Goal: Task Accomplishment & Management: Complete application form

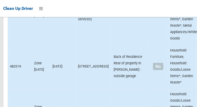
scroll to position [3179, 0]
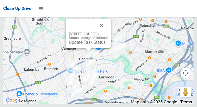
click at [72, 45] on link "Update Task Status" at bounding box center [87, 42] width 37 height 5
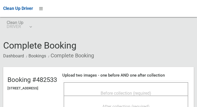
click at [108, 91] on span "Before collection (required)" at bounding box center [126, 93] width 51 height 5
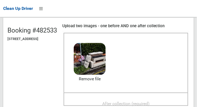
scroll to position [50, 0]
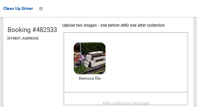
click at [150, 100] on span "After collection (required)" at bounding box center [125, 102] width 47 height 5
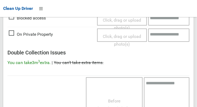
scroll to position [482, 0]
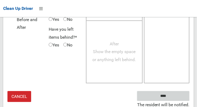
click at [171, 97] on input "****" at bounding box center [163, 96] width 53 height 10
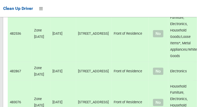
scroll to position [3179, 0]
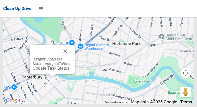
click at [72, 58] on button "Close" at bounding box center [65, 51] width 13 height 13
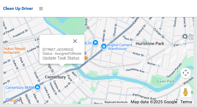
click at [82, 47] on button "Close" at bounding box center [75, 41] width 13 height 13
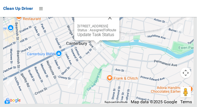
click at [97, 37] on link "Update Task Status" at bounding box center [96, 34] width 37 height 5
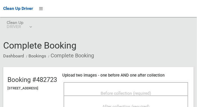
click at [110, 91] on span "Before collection (required)" at bounding box center [126, 93] width 51 height 5
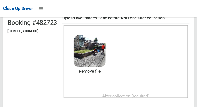
scroll to position [55, 0]
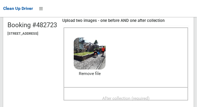
click at [150, 96] on span "After collection (required)" at bounding box center [125, 98] width 47 height 5
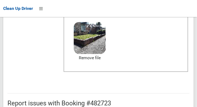
scroll to position [321, 0]
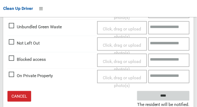
click at [171, 97] on input "****" at bounding box center [163, 96] width 53 height 10
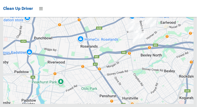
scroll to position [3179, 0]
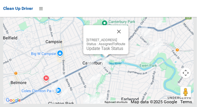
click at [104, 51] on link "Update Task Status" at bounding box center [105, 48] width 37 height 5
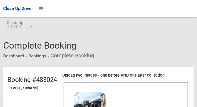
scroll to position [42, 0]
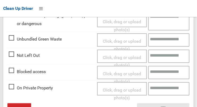
scroll to position [321, 0]
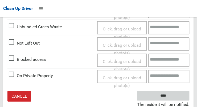
click at [171, 96] on input "****" at bounding box center [163, 96] width 53 height 10
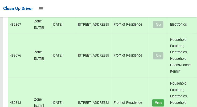
scroll to position [3179, 0]
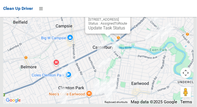
click at [98, 30] on link "Update Task Status" at bounding box center [106, 27] width 37 height 5
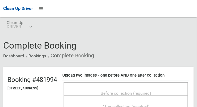
click at [151, 96] on span "Before collection (required)" at bounding box center [126, 93] width 51 height 5
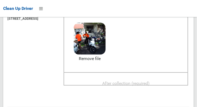
scroll to position [67, 0]
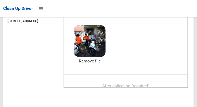
click at [136, 87] on span "After collection (required)" at bounding box center [125, 85] width 47 height 5
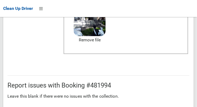
scroll to position [325, 0]
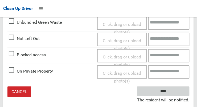
click at [171, 96] on input "****" at bounding box center [163, 91] width 53 height 10
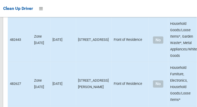
scroll to position [3179, 0]
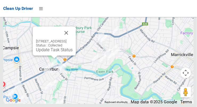
click at [73, 39] on button "Close" at bounding box center [66, 32] width 13 height 13
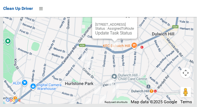
click at [134, 22] on button "Close" at bounding box center [128, 16] width 13 height 13
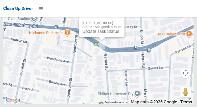
click at [122, 21] on button "Close" at bounding box center [115, 14] width 13 height 13
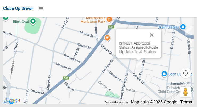
click at [158, 41] on button "Close" at bounding box center [152, 35] width 13 height 13
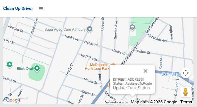
click at [152, 77] on button "Close" at bounding box center [145, 70] width 13 height 13
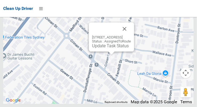
click at [131, 35] on button "Close" at bounding box center [124, 28] width 13 height 13
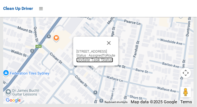
click at [92, 62] on link "Update Task Status" at bounding box center [94, 59] width 37 height 5
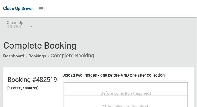
click at [151, 94] on span "Before collection (required)" at bounding box center [126, 93] width 51 height 5
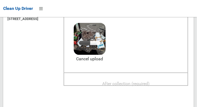
scroll to position [69, 0]
click at [150, 84] on span "After collection (required)" at bounding box center [125, 83] width 47 height 5
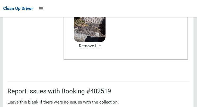
scroll to position [482, 0]
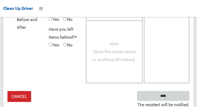
click at [171, 98] on input "****" at bounding box center [163, 96] width 53 height 10
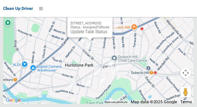
scroll to position [2635, 0]
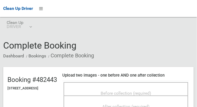
click at [151, 91] on span "Before collection (required)" at bounding box center [126, 93] width 51 height 5
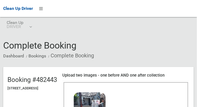
scroll to position [53, 0]
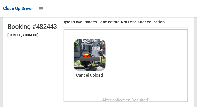
click at [146, 97] on span "After collection (required)" at bounding box center [125, 99] width 47 height 5
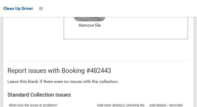
scroll to position [482, 0]
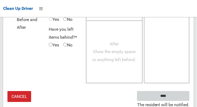
click at [175, 95] on input "****" at bounding box center [163, 96] width 53 height 10
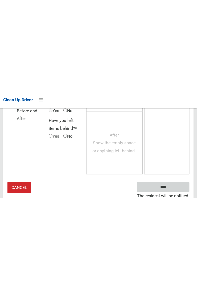
scroll to position [311, 0]
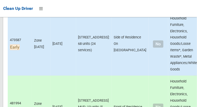
scroll to position [116, 0]
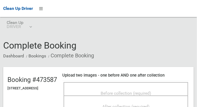
click at [122, 95] on span "Before collection (required)" at bounding box center [126, 93] width 51 height 5
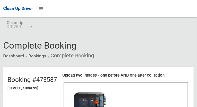
scroll to position [63, 0]
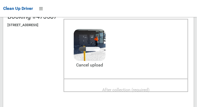
click at [150, 92] on span "After collection (required)" at bounding box center [125, 89] width 47 height 5
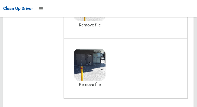
scroll to position [325, 0]
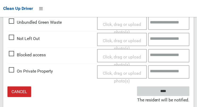
click at [171, 96] on input "****" at bounding box center [163, 91] width 53 height 10
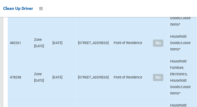
scroll to position [3179, 0]
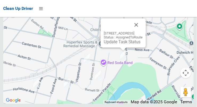
click at [143, 31] on button "Close" at bounding box center [136, 24] width 13 height 13
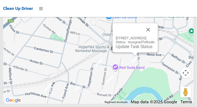
click at [155, 36] on button "Close" at bounding box center [148, 29] width 13 height 13
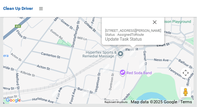
click at [162, 29] on button "Close" at bounding box center [155, 22] width 13 height 13
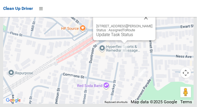
click at [153, 24] on button "Close" at bounding box center [146, 17] width 13 height 13
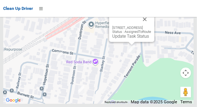
click at [151, 26] on button "Close" at bounding box center [145, 19] width 13 height 13
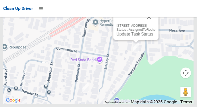
click at [156, 23] on button "Close" at bounding box center [149, 17] width 13 height 13
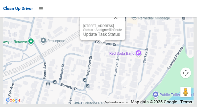
click at [122, 24] on button "Close" at bounding box center [116, 17] width 13 height 13
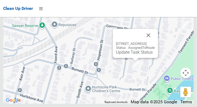
click at [149, 28] on div "162 Duntroon Street, HURLSTONE PARK NSW 2193 Status : AssignedToRoute Update Ta…" at bounding box center [98, 36] width 191 height 133
click at [155, 42] on button "Close" at bounding box center [148, 35] width 13 height 13
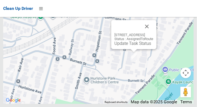
click at [125, 46] on link "Update Task Status" at bounding box center [133, 43] width 37 height 5
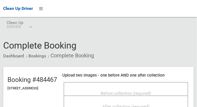
click at [145, 92] on div "Before collection (required)" at bounding box center [126, 93] width 113 height 10
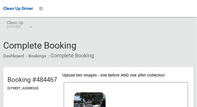
scroll to position [67, 0]
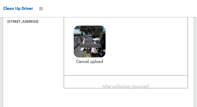
click at [150, 88] on span "After collection (required)" at bounding box center [125, 86] width 47 height 5
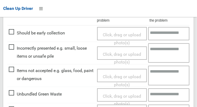
scroll to position [486, 0]
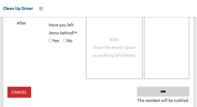
click at [174, 94] on input "****" at bounding box center [163, 92] width 53 height 10
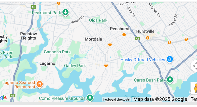
scroll to position [3179, 0]
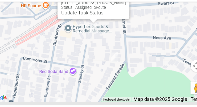
click at [124, 16] on button "Close" at bounding box center [118, 9] width 13 height 13
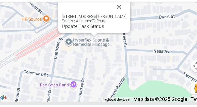
click at [124, 28] on button "Close" at bounding box center [118, 21] width 13 height 13
click at [93, 41] on link "Update Task Status" at bounding box center [87, 38] width 37 height 5
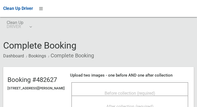
click at [151, 91] on span "Before collection (required)" at bounding box center [130, 93] width 51 height 5
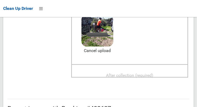
scroll to position [77, 0]
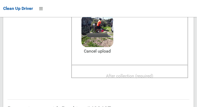
click at [139, 73] on span "After collection (required)" at bounding box center [129, 75] width 47 height 5
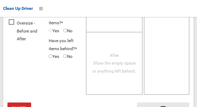
scroll to position [482, 0]
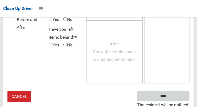
click at [171, 95] on input "****" at bounding box center [163, 96] width 53 height 10
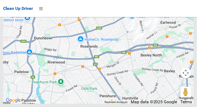
scroll to position [3179, 0]
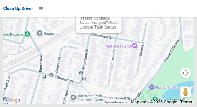
click at [119, 17] on button "Close" at bounding box center [112, 10] width 13 height 13
click at [90, 30] on link "Update Task Status" at bounding box center [98, 27] width 37 height 5
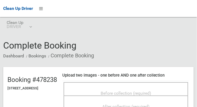
click at [151, 95] on span "Before collection (required)" at bounding box center [126, 93] width 51 height 5
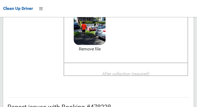
scroll to position [81, 0]
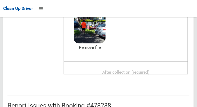
click at [150, 74] on span "After collection (required)" at bounding box center [125, 72] width 47 height 5
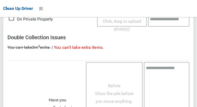
scroll to position [486, 0]
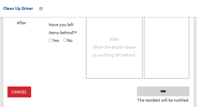
click at [171, 96] on input "****" at bounding box center [163, 91] width 53 height 10
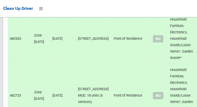
scroll to position [3179, 0]
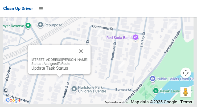
click at [88, 58] on button "Close" at bounding box center [81, 51] width 13 height 13
click at [53, 71] on link "Update Task Status" at bounding box center [49, 68] width 37 height 5
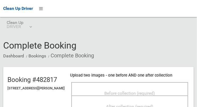
click at [138, 88] on div "Before collection (required)" at bounding box center [129, 93] width 105 height 10
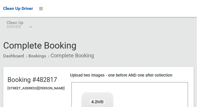
scroll to position [66, 0]
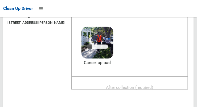
click at [142, 85] on span "After collection (required)" at bounding box center [129, 87] width 47 height 5
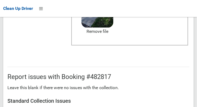
scroll to position [482, 0]
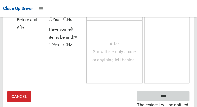
click at [168, 92] on input "****" at bounding box center [163, 96] width 53 height 10
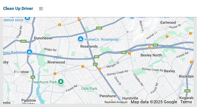
scroll to position [3179, 0]
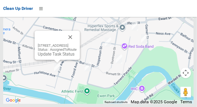
click at [77, 43] on button "Close" at bounding box center [70, 37] width 13 height 13
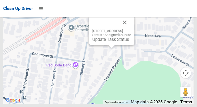
click at [103, 42] on link "Update Task Status" at bounding box center [110, 39] width 37 height 5
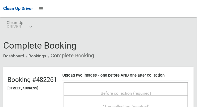
click at [115, 92] on span "Before collection (required)" at bounding box center [126, 93] width 51 height 5
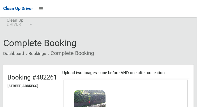
scroll to position [64, 0]
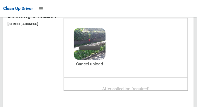
click at [110, 83] on div "After collection (required)" at bounding box center [126, 88] width 113 height 10
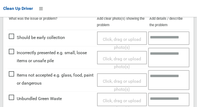
scroll to position [482, 0]
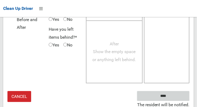
click at [147, 93] on input "****" at bounding box center [163, 96] width 53 height 10
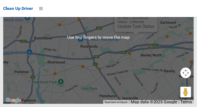
scroll to position [3151, 0]
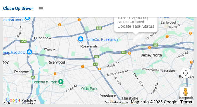
click at [155, 16] on button "Close" at bounding box center [148, 9] width 13 height 13
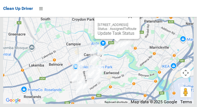
click at [137, 23] on button "Close" at bounding box center [130, 16] width 13 height 13
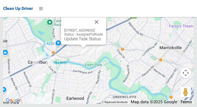
click at [103, 28] on button "Close" at bounding box center [96, 21] width 13 height 13
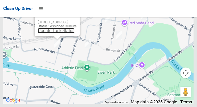
click at [57, 33] on link "Update Task Status" at bounding box center [56, 30] width 37 height 5
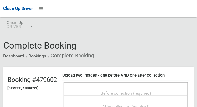
click at [151, 91] on span "Before collection (required)" at bounding box center [126, 93] width 51 height 5
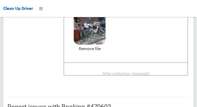
scroll to position [79, 0]
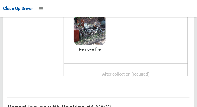
click at [152, 69] on div "After collection (required)" at bounding box center [126, 74] width 113 height 10
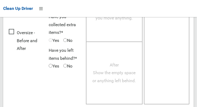
scroll to position [482, 0]
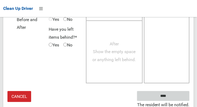
click at [176, 92] on input "****" at bounding box center [163, 96] width 53 height 10
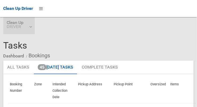
click at [32, 28] on link "Clean Up DRIVER" at bounding box center [19, 25] width 32 height 17
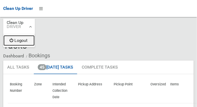
click at [28, 39] on link "Logout" at bounding box center [18, 40] width 31 height 11
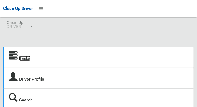
click at [29, 60] on link "Tasks" at bounding box center [24, 58] width 11 height 5
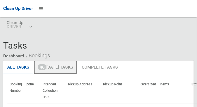
click at [69, 67] on link "46 [DATE] Tasks" at bounding box center [55, 68] width 43 height 14
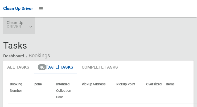
click at [31, 25] on link "Clean Up DRIVER" at bounding box center [19, 25] width 32 height 17
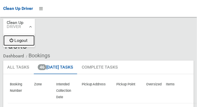
click at [27, 39] on link "Logout" at bounding box center [18, 40] width 31 height 11
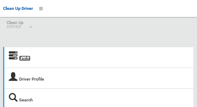
click at [27, 61] on link "Tasks" at bounding box center [24, 58] width 11 height 5
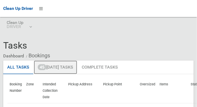
click at [70, 66] on link "45 [DATE] Tasks" at bounding box center [55, 68] width 43 height 14
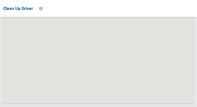
scroll to position [3287, 0]
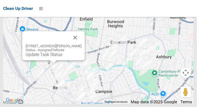
click at [76, 44] on button "Close" at bounding box center [75, 37] width 13 height 13
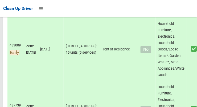
scroll to position [0, 0]
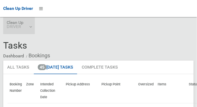
click at [33, 28] on link "Clean Up DRIVER" at bounding box center [19, 25] width 32 height 17
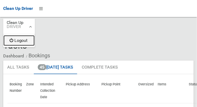
click at [27, 41] on link "Logout" at bounding box center [18, 40] width 31 height 11
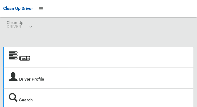
click at [23, 59] on link "Tasks" at bounding box center [24, 58] width 11 height 5
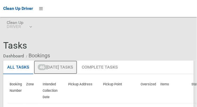
click at [66, 66] on link "46 [DATE] Tasks" at bounding box center [55, 68] width 43 height 14
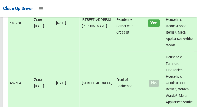
scroll to position [3671, 0]
